Goal: Complete application form

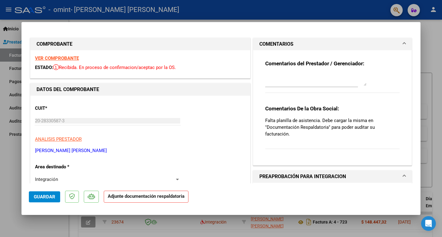
click at [48, 57] on strong "VER COMPROBANTE" at bounding box center [57, 59] width 44 height 6
click at [50, 195] on span "Guardar" at bounding box center [44, 197] width 21 height 6
click at [186, 194] on p "Adjunte documentación respaldatoria" at bounding box center [146, 197] width 85 height 12
click at [175, 178] on div at bounding box center [178, 179] width 6 height 5
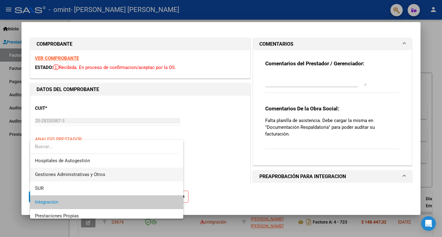
scroll to position [31, 0]
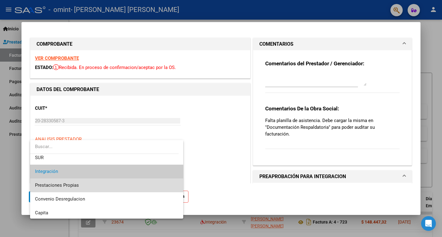
click at [140, 184] on span "Prestaciones Propias" at bounding box center [106, 186] width 143 height 14
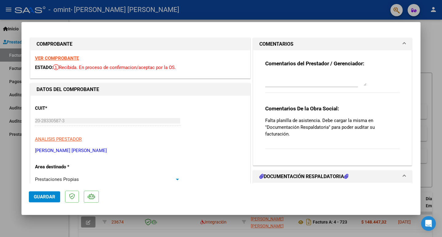
click at [175, 178] on div at bounding box center [178, 179] width 6 height 5
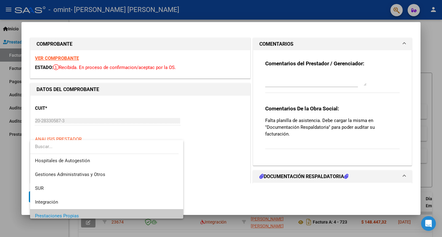
scroll to position [37, 0]
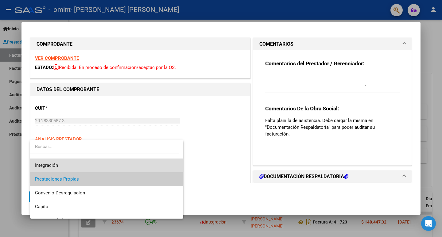
click at [152, 165] on span "Integración" at bounding box center [106, 166] width 143 height 14
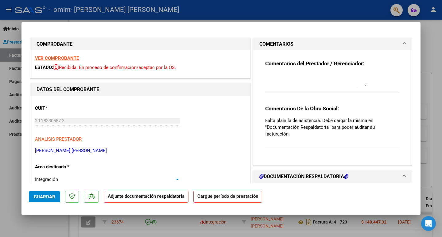
scroll to position [41, 0]
click at [176, 179] on div at bounding box center [177, 180] width 3 height 2
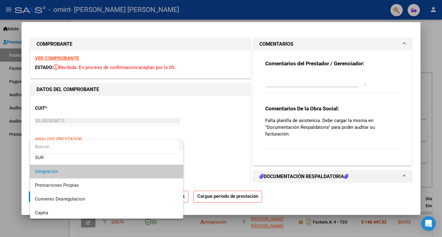
scroll to position [60, 0]
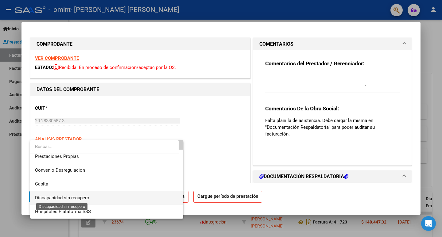
click at [84, 198] on span "Discapacidad sin recupero" at bounding box center [62, 198] width 54 height 6
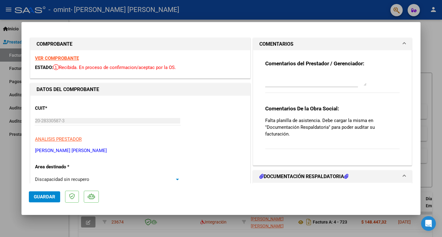
click at [176, 179] on div at bounding box center [177, 180] width 3 height 2
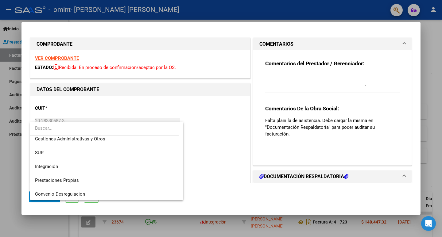
scroll to position [31, 0]
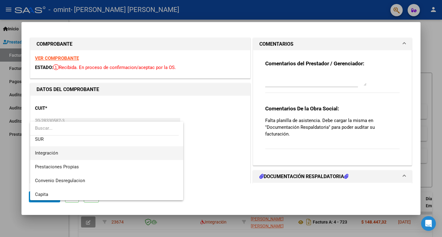
click at [146, 152] on span "Integración" at bounding box center [106, 153] width 143 height 14
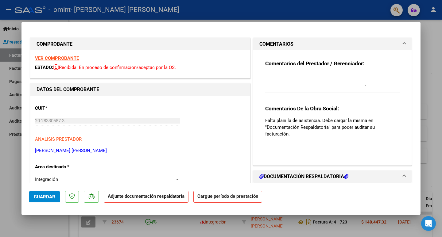
click at [142, 197] on strong "Adjunte documentación respaldatoria" at bounding box center [146, 197] width 77 height 6
click at [178, 199] on strong "Adjunte documentación respaldatoria" at bounding box center [146, 197] width 77 height 6
click at [304, 176] on h1 "DOCUMENTACIÓN RESPALDATORIA" at bounding box center [303, 176] width 89 height 7
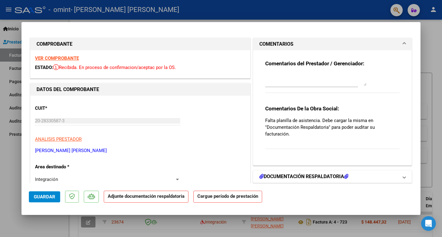
click at [345, 175] on icon at bounding box center [346, 176] width 4 height 5
click at [401, 174] on mat-expansion-panel-header "DOCUMENTACIÓN RESPALDATORIA" at bounding box center [332, 177] width 158 height 12
drag, startPoint x: 267, startPoint y: 179, endPoint x: 263, endPoint y: 175, distance: 5.7
click at [263, 175] on h1 "DOCUMENTACIÓN RESPALDATORIA" at bounding box center [303, 176] width 89 height 7
click at [259, 174] on icon at bounding box center [261, 176] width 4 height 5
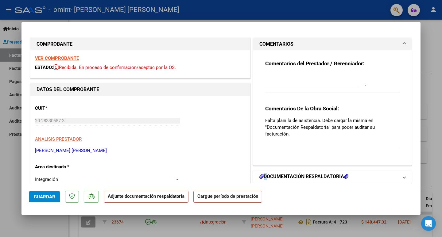
click at [259, 174] on icon at bounding box center [261, 176] width 4 height 5
